Goal: Information Seeking & Learning: Learn about a topic

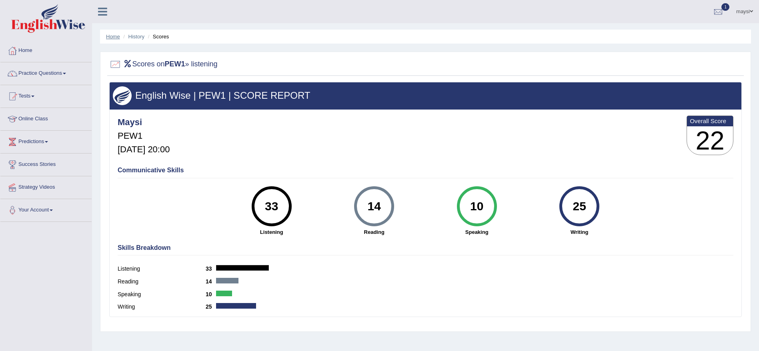
click at [112, 37] on link "Home" at bounding box center [113, 37] width 14 height 6
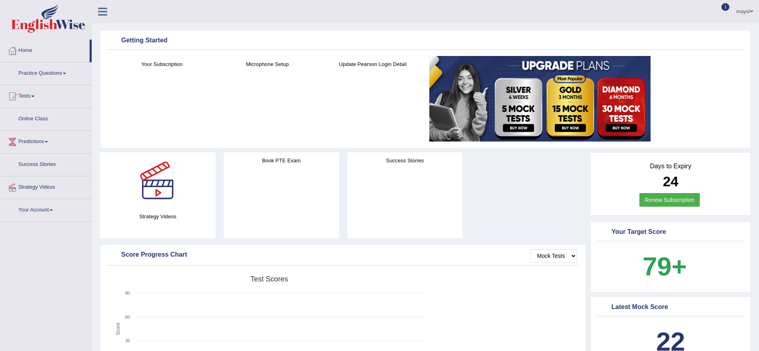
scroll to position [840, 0]
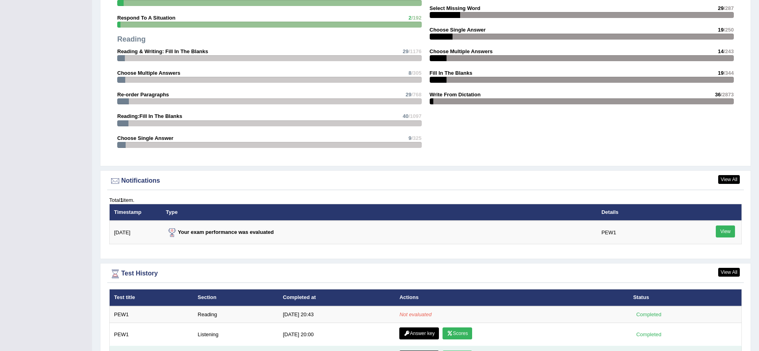
click at [461, 351] on link "Scores" at bounding box center [457, 357] width 30 height 12
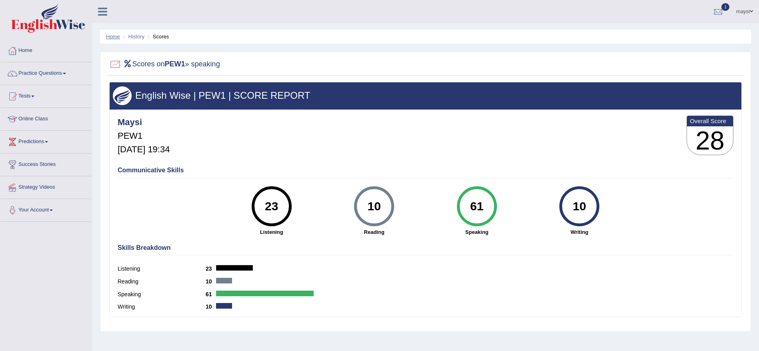
click at [114, 37] on link "Home" at bounding box center [113, 37] width 14 height 6
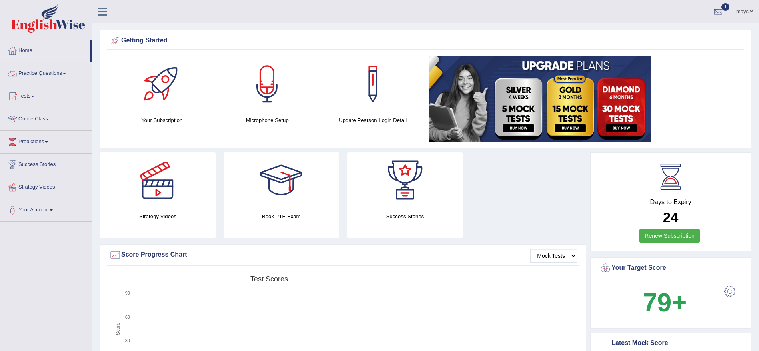
click at [38, 79] on link "Practice Questions" at bounding box center [45, 72] width 91 height 20
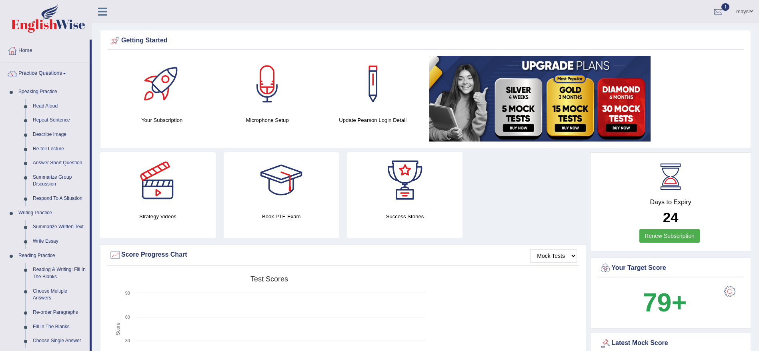
click at [30, 54] on link "Home" at bounding box center [44, 50] width 89 height 20
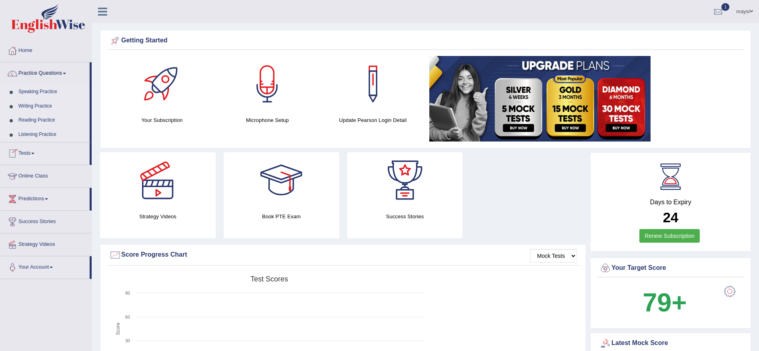
click at [28, 152] on link "Tests" at bounding box center [44, 152] width 89 height 20
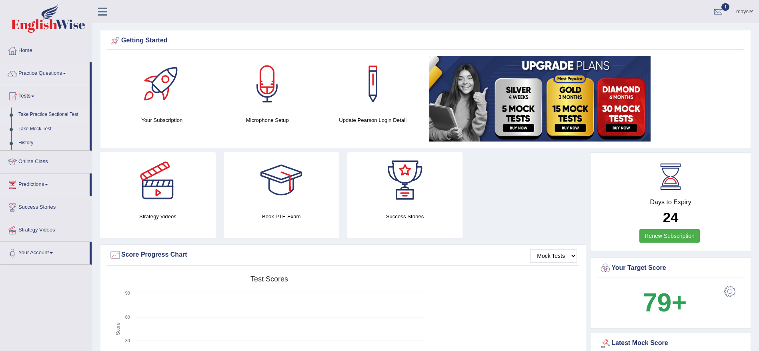
click at [30, 117] on link "Take Practice Sectional Test" at bounding box center [52, 115] width 75 height 14
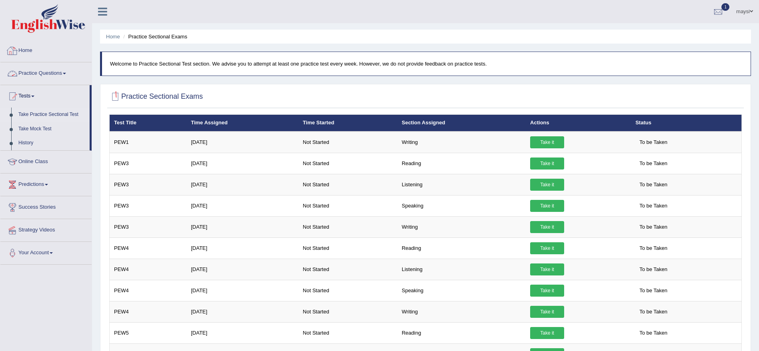
click at [28, 50] on link "Home" at bounding box center [45, 50] width 91 height 20
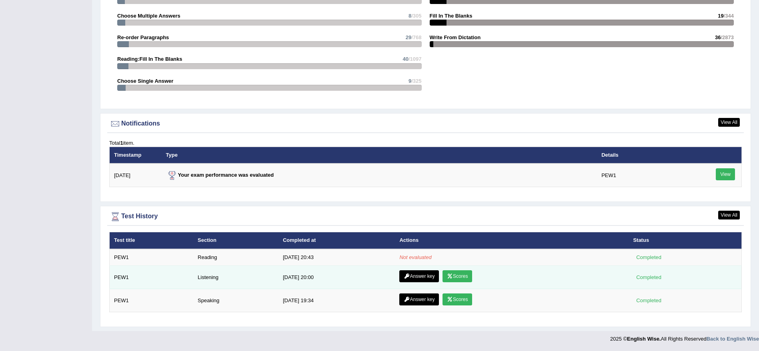
click at [447, 274] on icon at bounding box center [450, 276] width 6 height 5
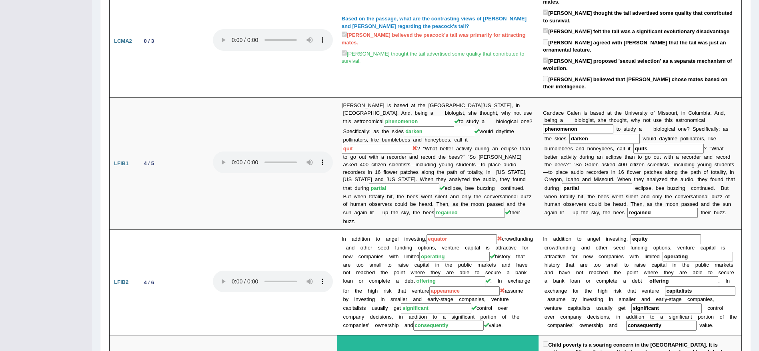
scroll to position [58, 0]
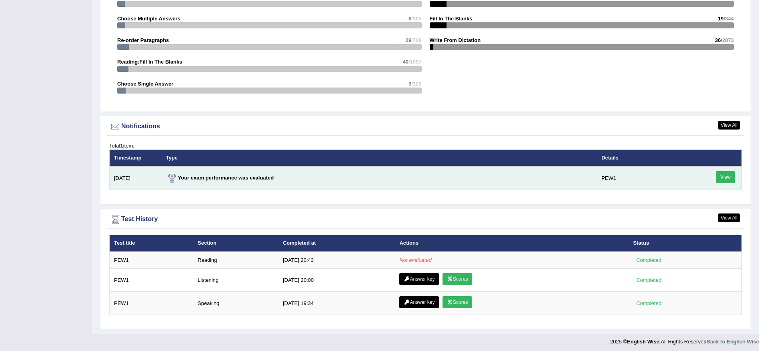
click at [718, 177] on link "View" at bounding box center [724, 177] width 19 height 12
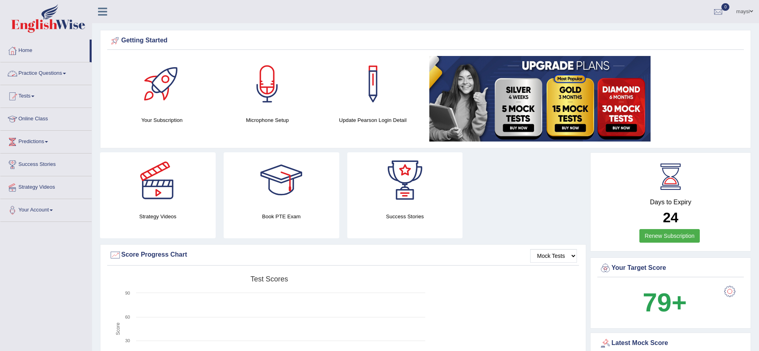
click at [50, 75] on link "Practice Questions" at bounding box center [45, 72] width 91 height 20
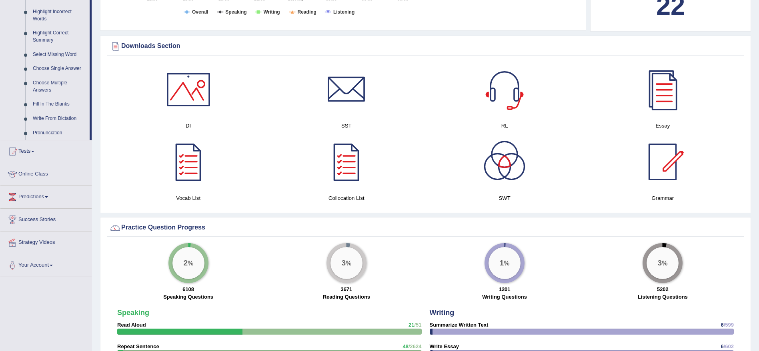
scroll to position [373, 0]
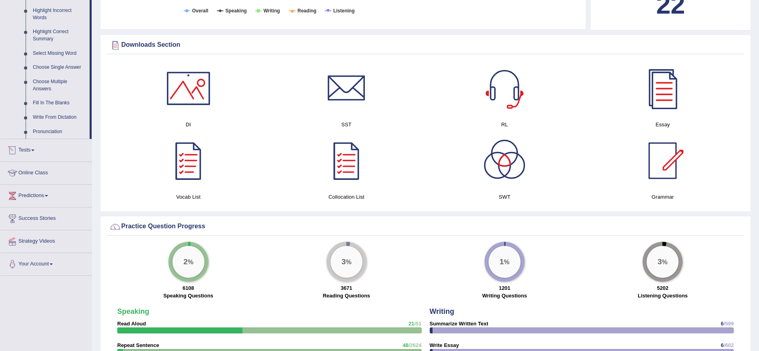
click at [36, 151] on link "Tests" at bounding box center [45, 149] width 91 height 20
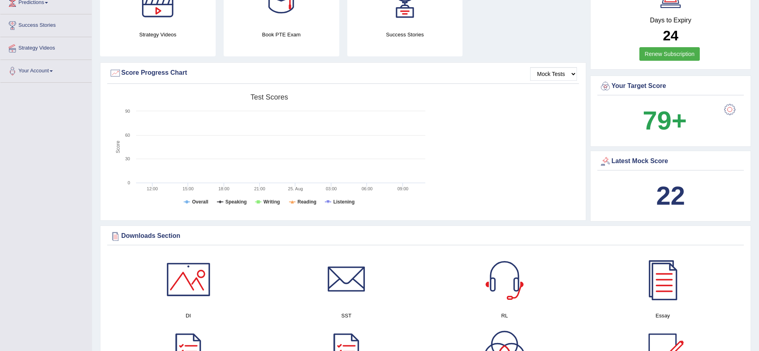
scroll to position [115, 0]
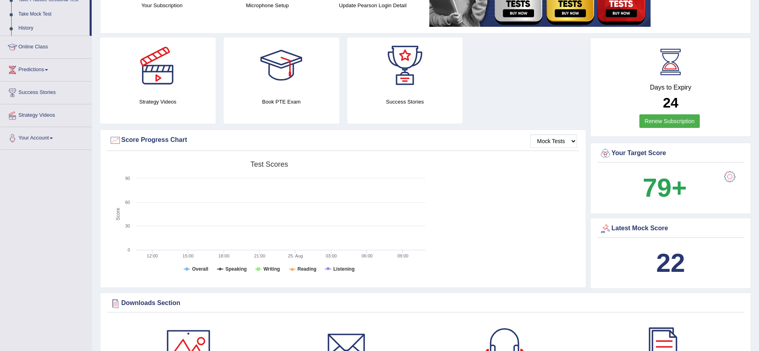
drag, startPoint x: 753, startPoint y: 122, endPoint x: 762, endPoint y: 49, distance: 73.4
click at [758, 49] on html "Toggle navigation Home Practice Questions Speaking Practice Read Aloud Repeat S…" at bounding box center [379, 60] width 759 height 351
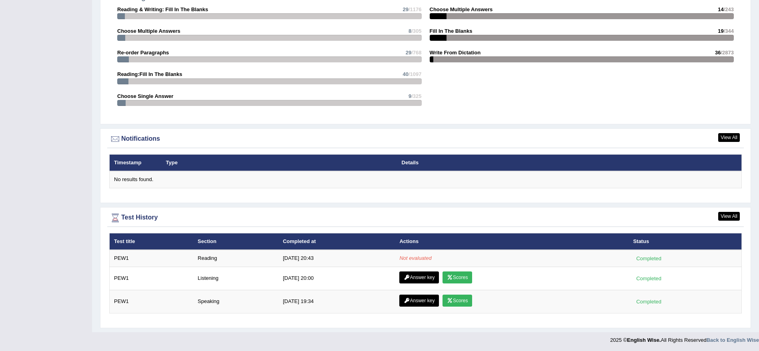
scroll to position [852, 0]
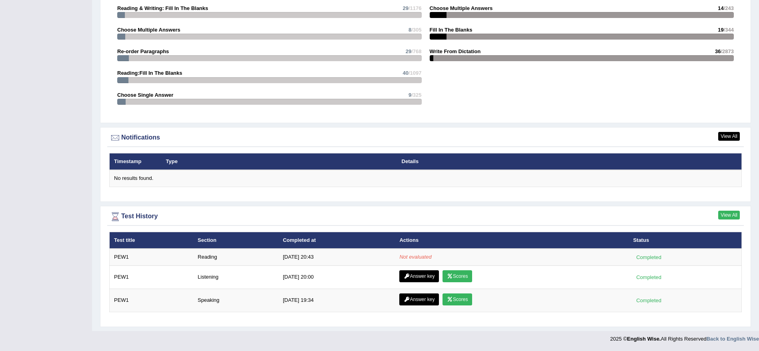
click at [728, 212] on link "View All" at bounding box center [729, 215] width 22 height 9
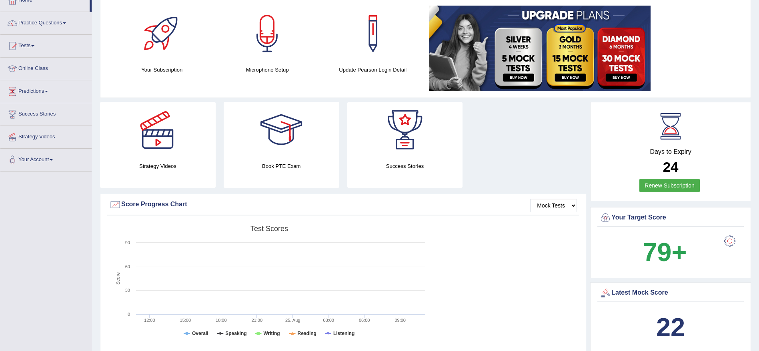
scroll to position [9, 0]
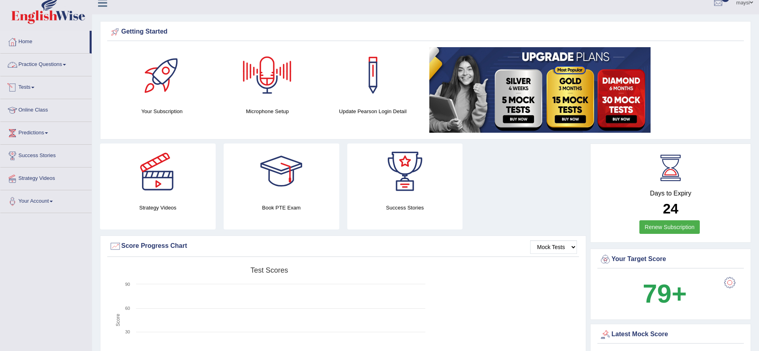
click at [26, 85] on link "Tests" at bounding box center [45, 86] width 91 height 20
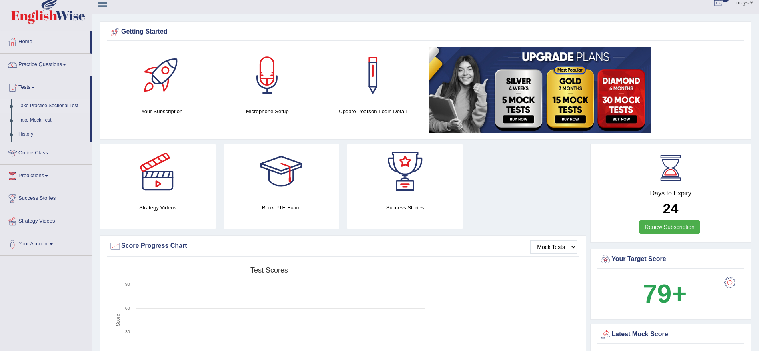
click at [44, 106] on link "Take Practice Sectional Test" at bounding box center [52, 106] width 75 height 14
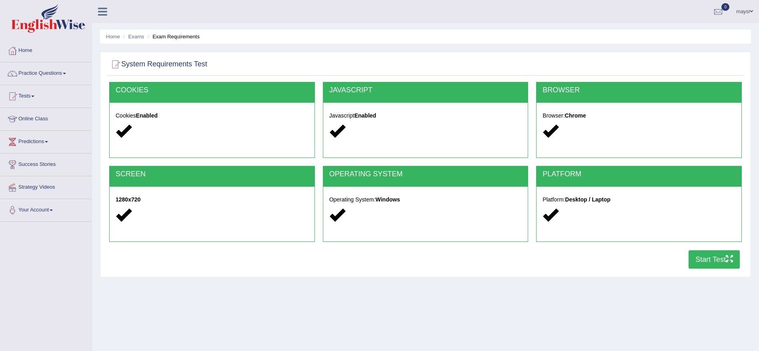
click at [699, 263] on button "Start Test" at bounding box center [713, 259] width 51 height 18
